Goal: Information Seeking & Learning: Learn about a topic

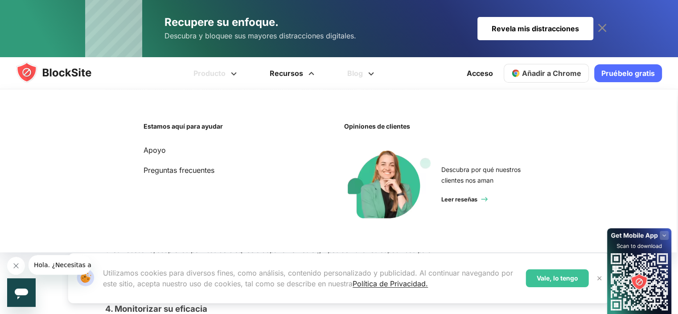
scroll to position [2052, 0]
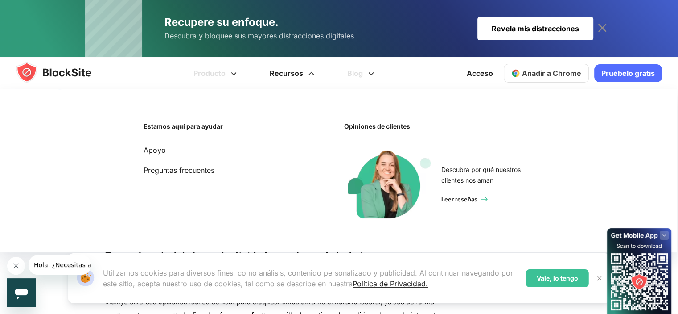
click at [57, 170] on li "Estamos aquí para ayudar Apoyo Preguntas frecuentes Opiniones de clientes Descu…" at bounding box center [338, 173] width 636 height 124
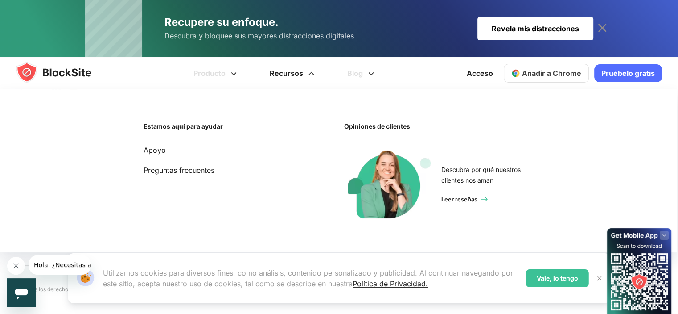
scroll to position [2981, 0]
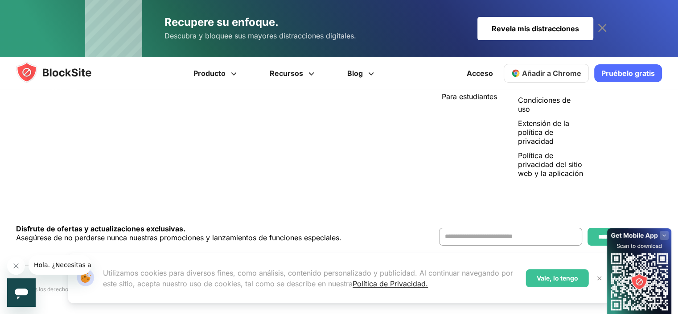
click at [600, 281] on img at bounding box center [599, 277] width 7 height 7
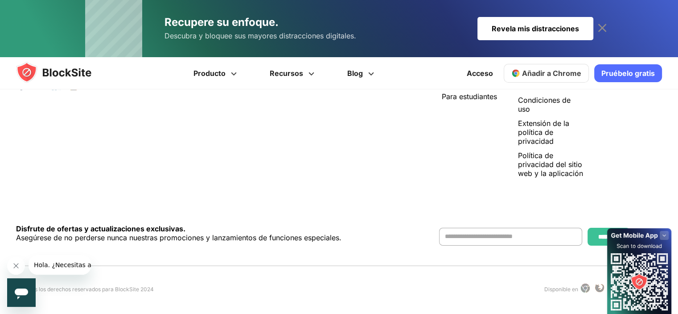
click at [18, 267] on icon "Cerrar mensaje de la compañía" at bounding box center [15, 265] width 7 height 7
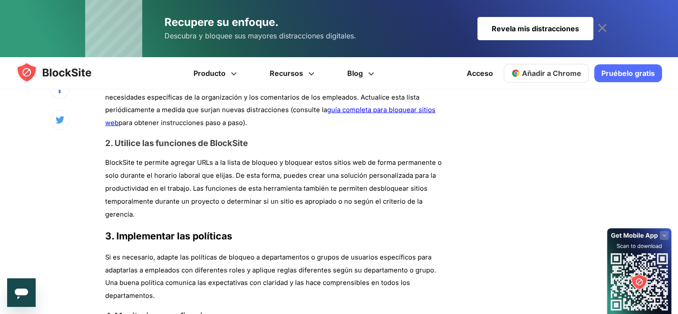
scroll to position [1821, 0]
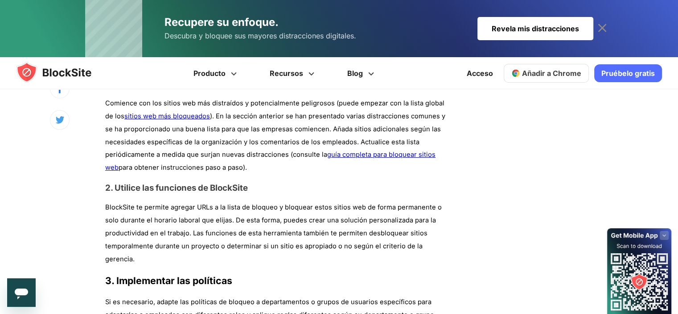
click at [165, 120] on font "sitios web más bloqueados" at bounding box center [167, 116] width 86 height 8
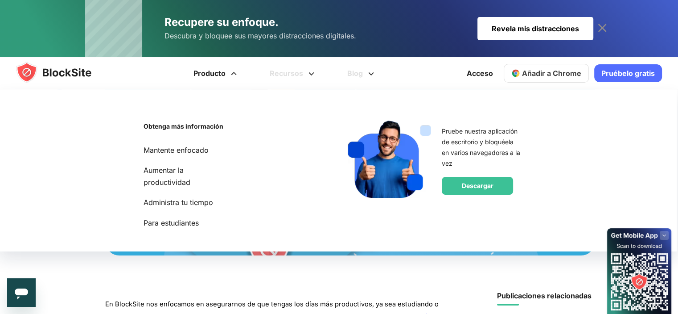
scroll to position [268, 0]
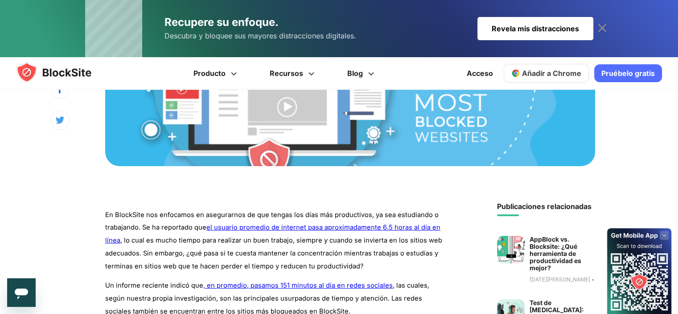
click at [603, 26] on icon at bounding box center [602, 28] width 8 height 8
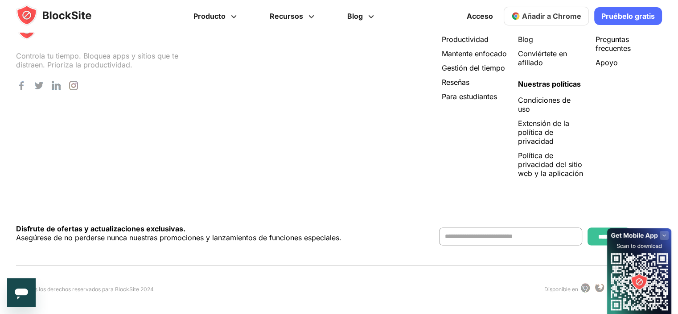
scroll to position [6199, 0]
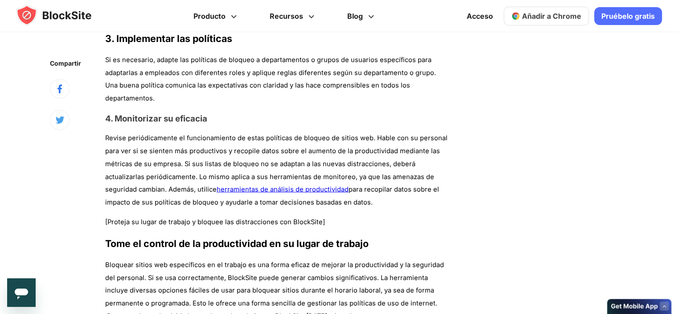
scroll to position [2185, 0]
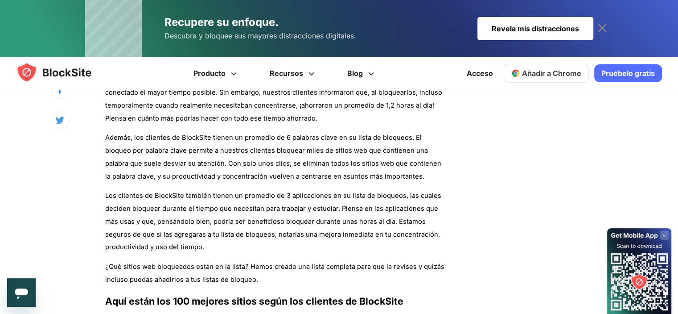
scroll to position [847, 0]
